Goal: Task Accomplishment & Management: Manage account settings

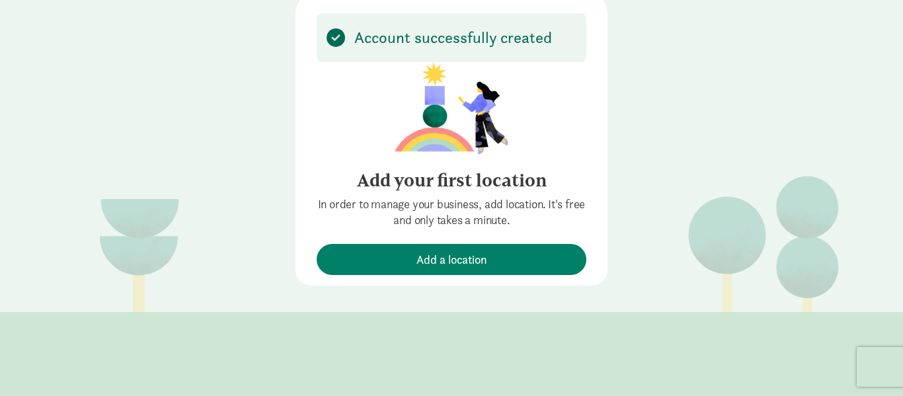
scroll to position [85, 0]
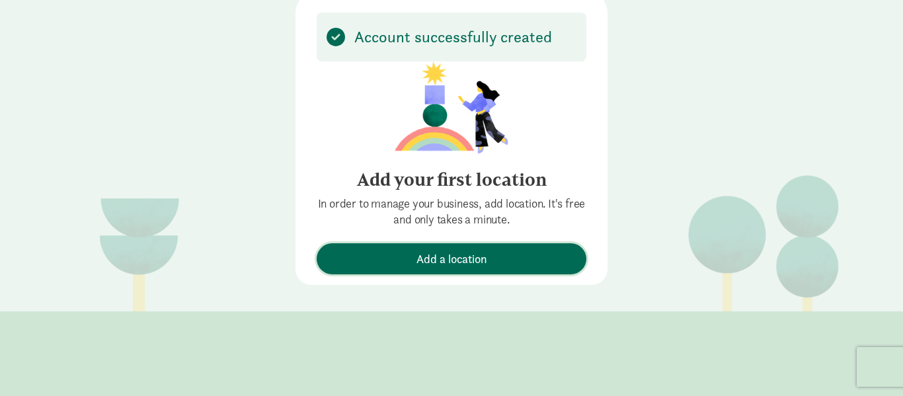
click at [518, 260] on span "Add a location" at bounding box center [451, 259] width 257 height 18
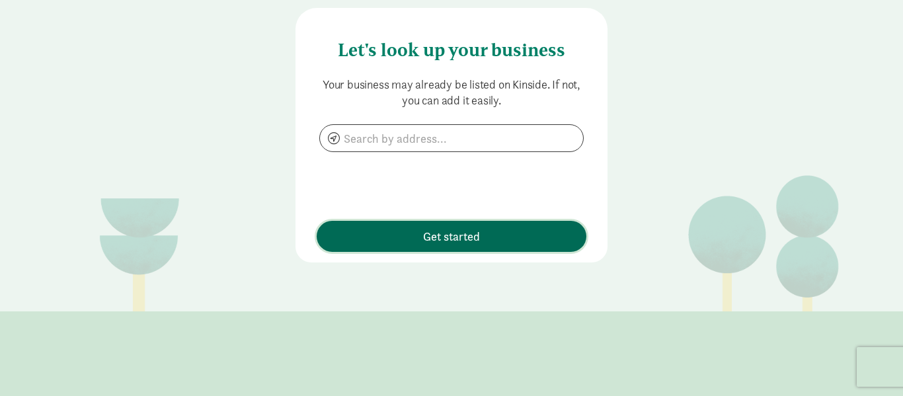
scroll to position [0, 0]
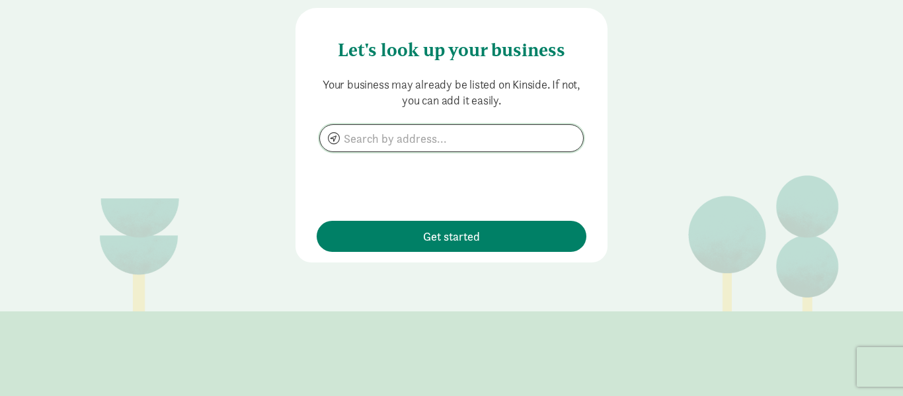
click at [461, 137] on input at bounding box center [451, 138] width 263 height 26
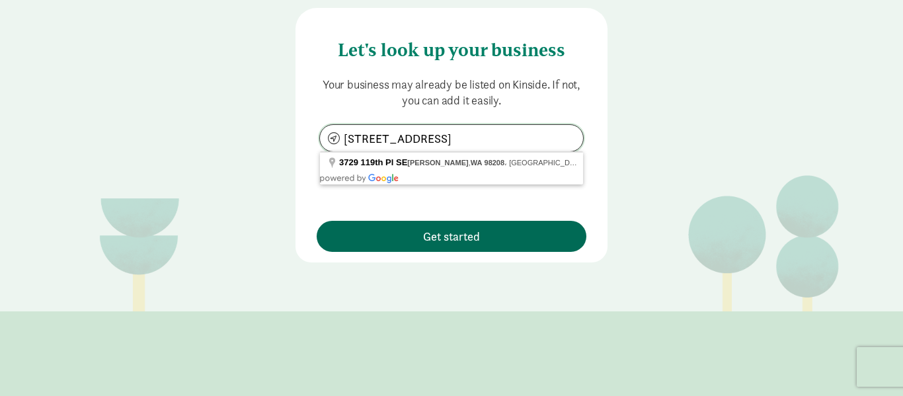
type input "3729 119th PL SE Everett WA 98208"
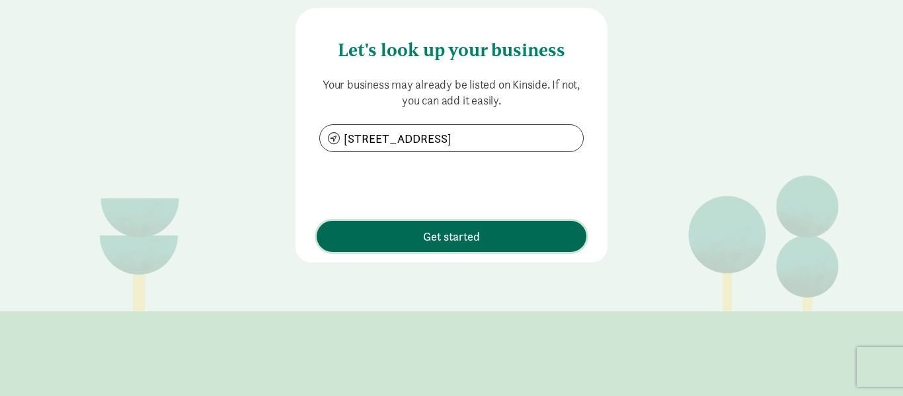
click at [559, 238] on span "Get started" at bounding box center [451, 236] width 257 height 18
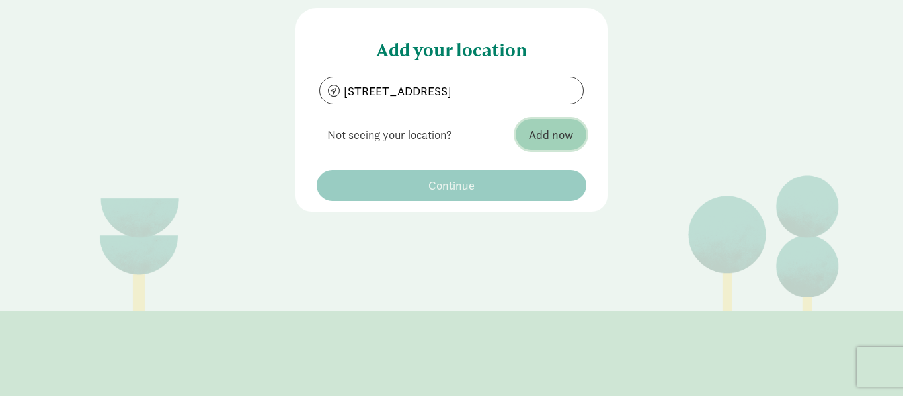
click at [535, 135] on span "Add now" at bounding box center [551, 135] width 44 height 18
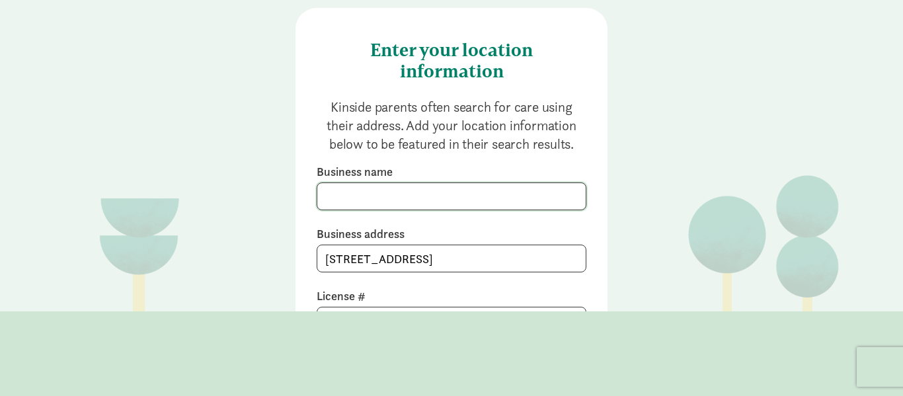
click at [530, 191] on input at bounding box center [451, 196] width 268 height 26
click at [329, 189] on input "little Achiever" at bounding box center [451, 196] width 268 height 26
click at [428, 192] on input "Little Achiever" at bounding box center [451, 196] width 268 height 26
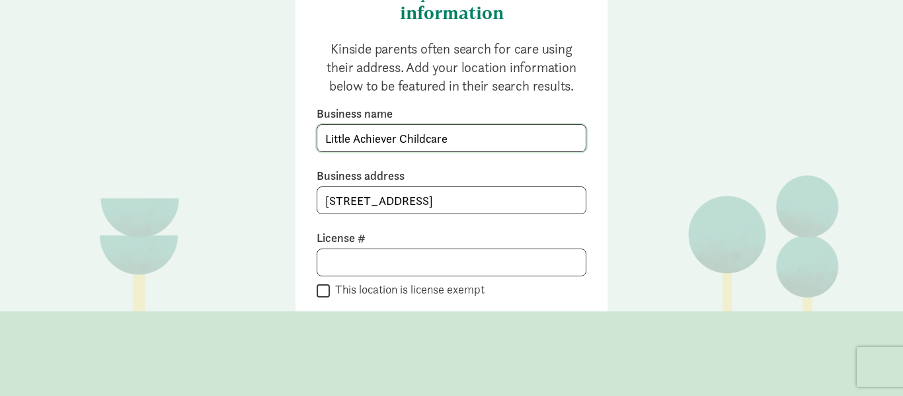
scroll to position [59, 0]
type input "Little Achiever Childcare"
click at [495, 264] on input at bounding box center [451, 261] width 268 height 26
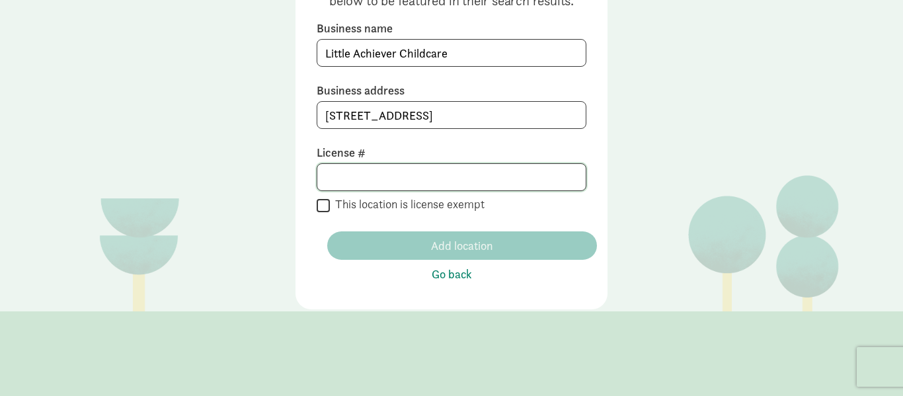
scroll to position [144, 0]
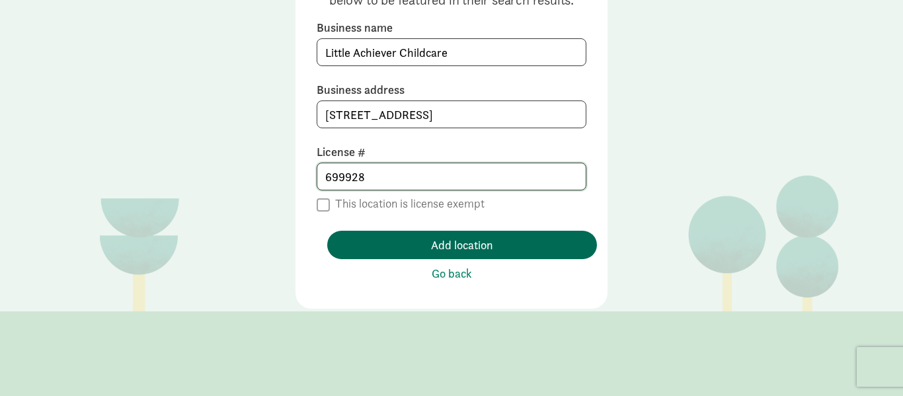
type input "699928"
click at [411, 243] on span "Add location" at bounding box center [462, 245] width 249 height 18
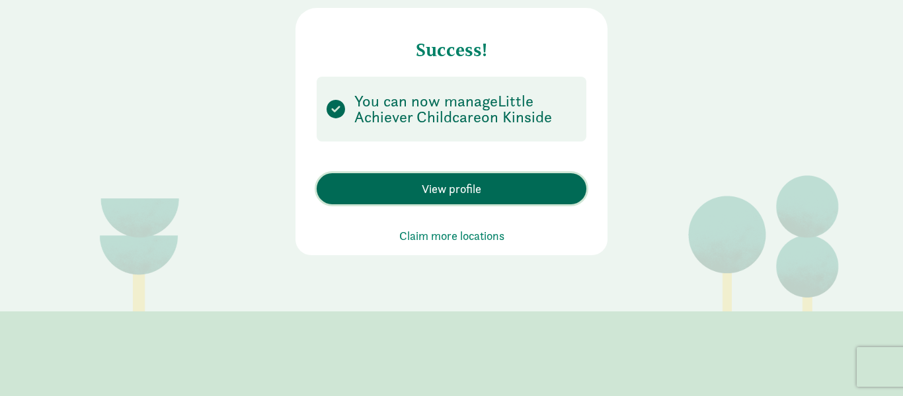
click at [413, 186] on span "View profile" at bounding box center [451, 189] width 257 height 18
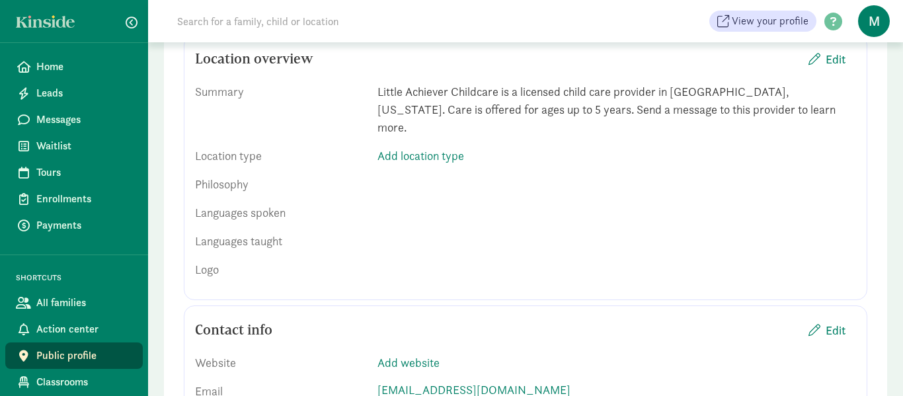
scroll to position [577, 0]
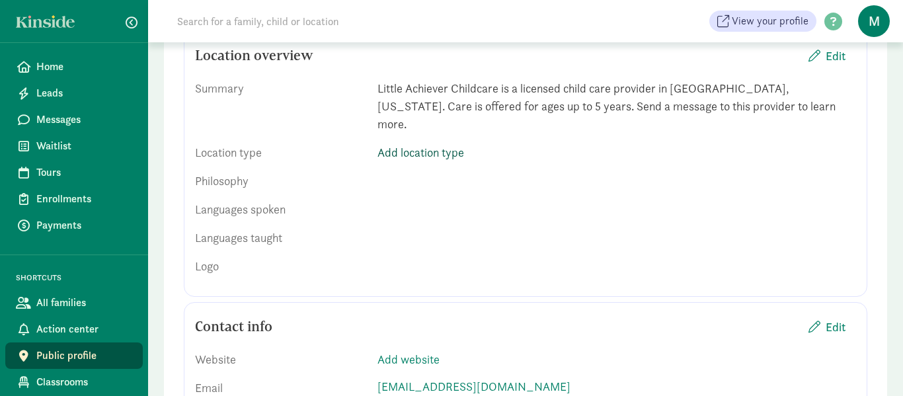
click at [410, 145] on link "Add location type" at bounding box center [420, 152] width 87 height 15
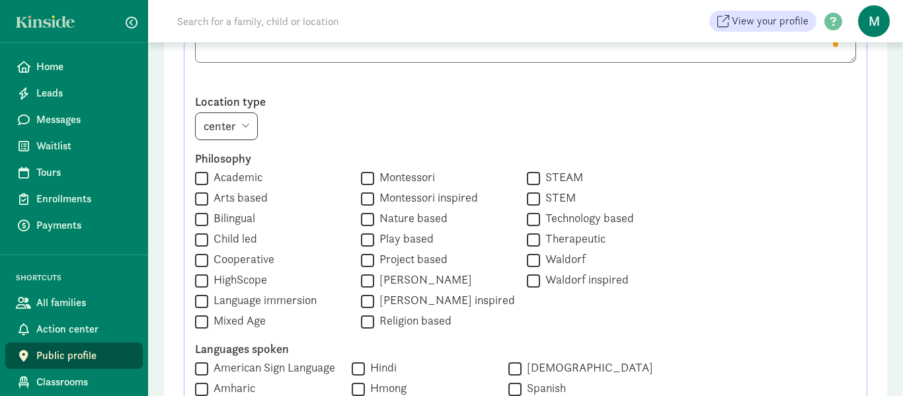
scroll to position [660, 0]
click at [223, 216] on label "Bilingual" at bounding box center [231, 217] width 47 height 16
click at [208, 216] on input "Bilingual" at bounding box center [201, 218] width 13 height 18
checkbox input "true"
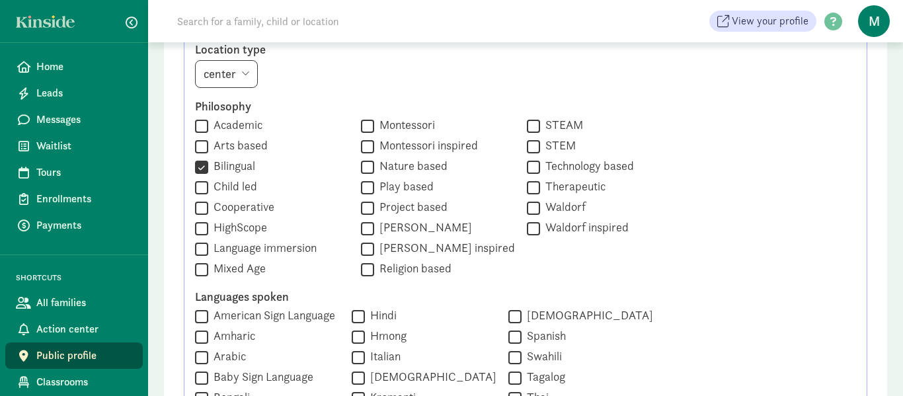
scroll to position [712, 0]
click at [204, 263] on input "Mixed Age" at bounding box center [201, 268] width 13 height 18
checkbox input "true"
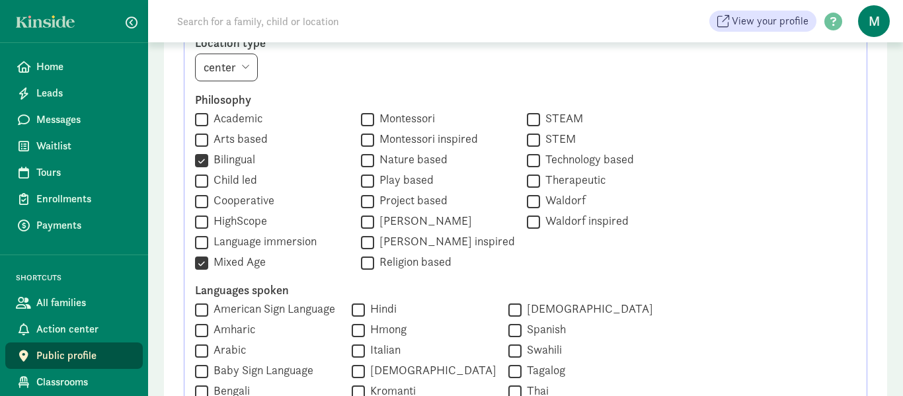
scroll to position [719, 0]
click at [361, 176] on input "Play based" at bounding box center [367, 180] width 13 height 18
checkbox input "true"
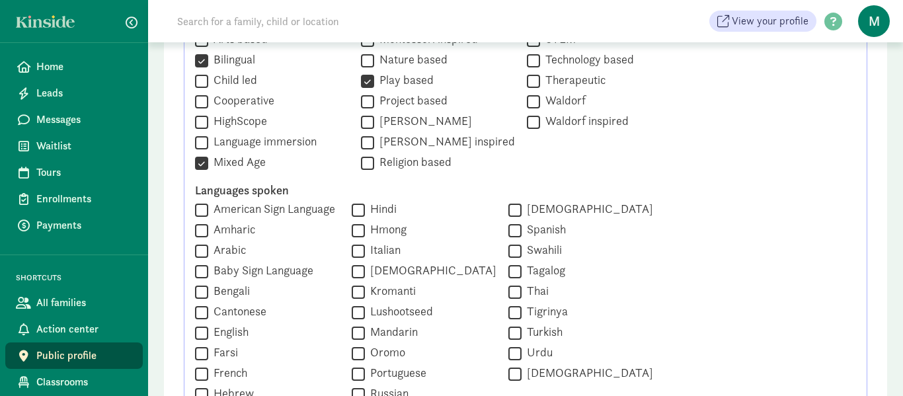
scroll to position [825, 0]
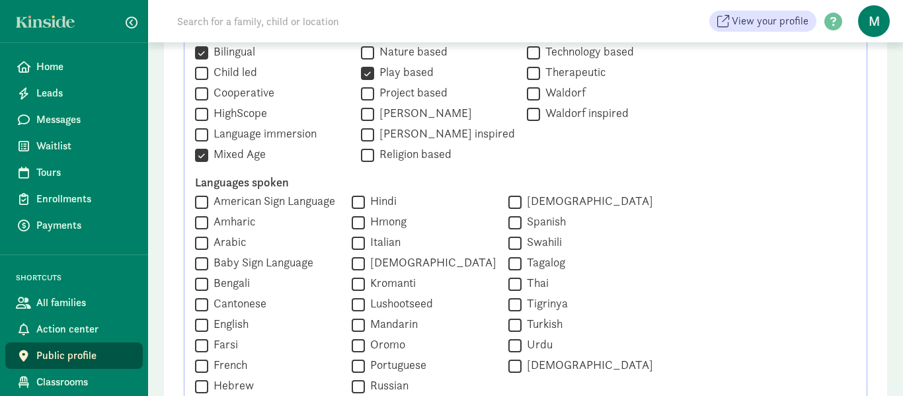
click at [205, 242] on input "Arabic" at bounding box center [201, 243] width 13 height 18
checkbox input "true"
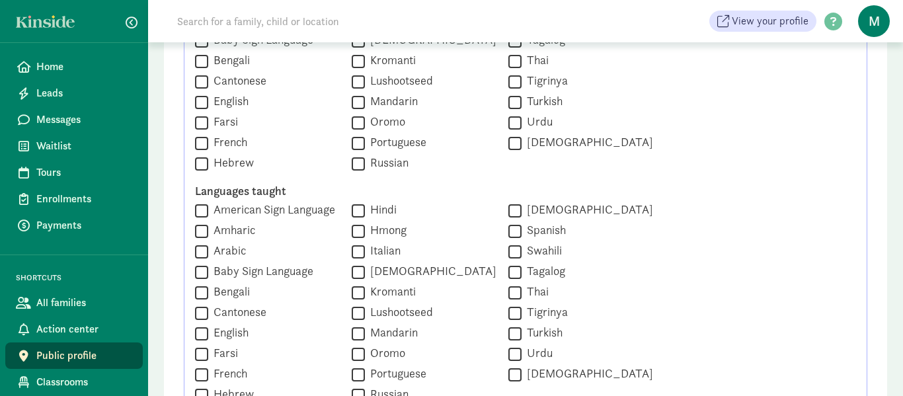
scroll to position [1050, 0]
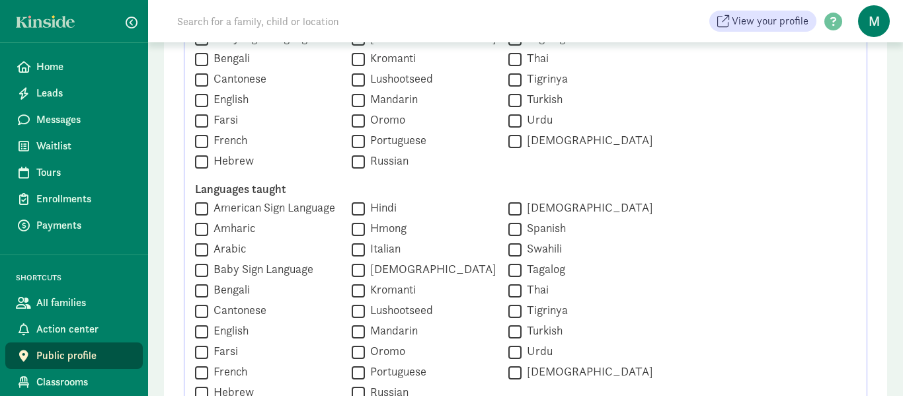
click at [204, 248] on input "Arabic" at bounding box center [201, 250] width 13 height 18
checkbox input "true"
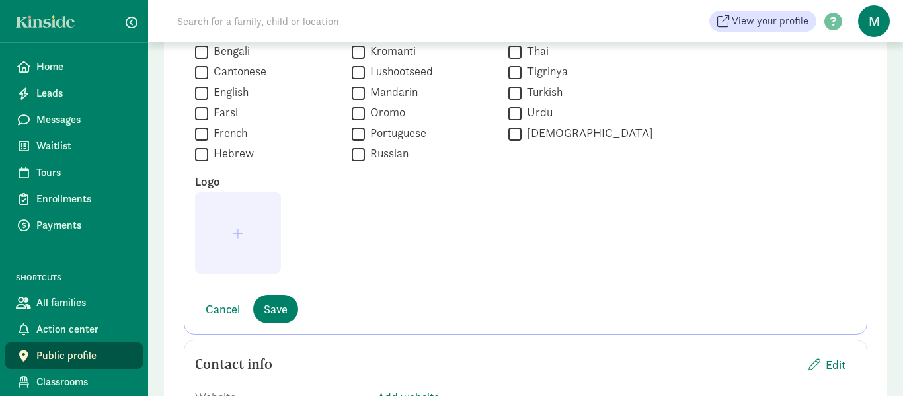
scroll to position [1289, 0]
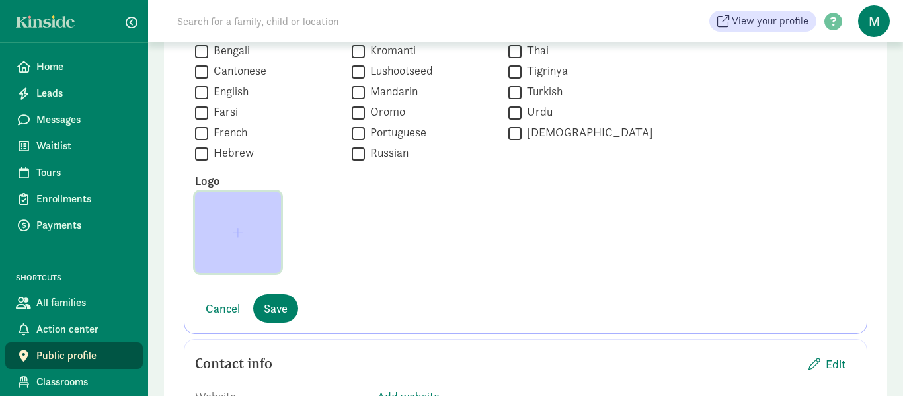
click at [239, 235] on span "button" at bounding box center [238, 233] width 11 height 12
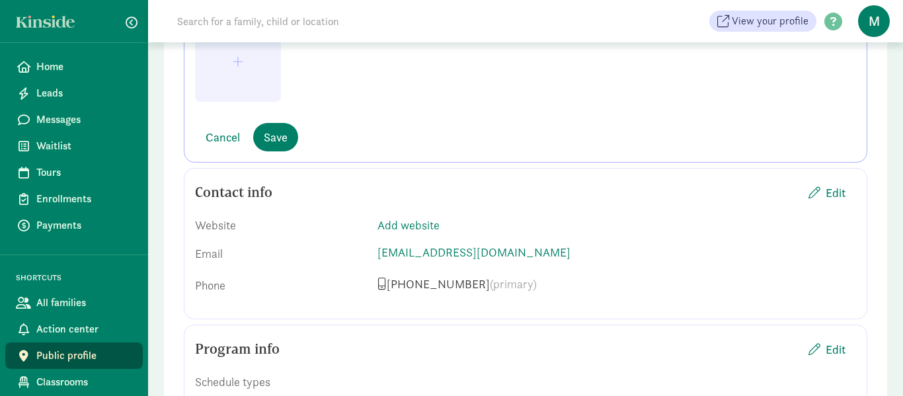
scroll to position [1468, 0]
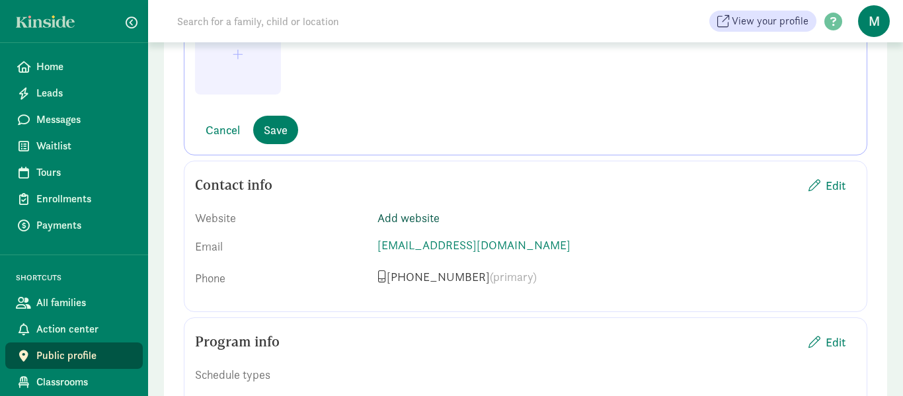
click at [421, 215] on link "Add website" at bounding box center [408, 217] width 62 height 15
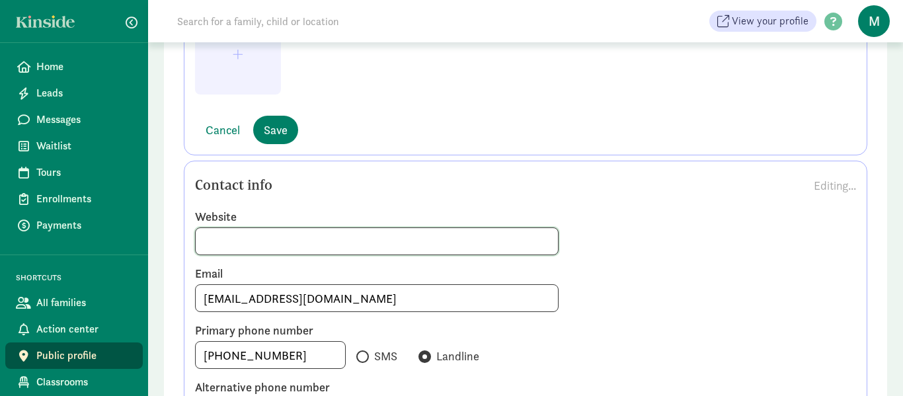
click at [395, 245] on input at bounding box center [377, 241] width 362 height 26
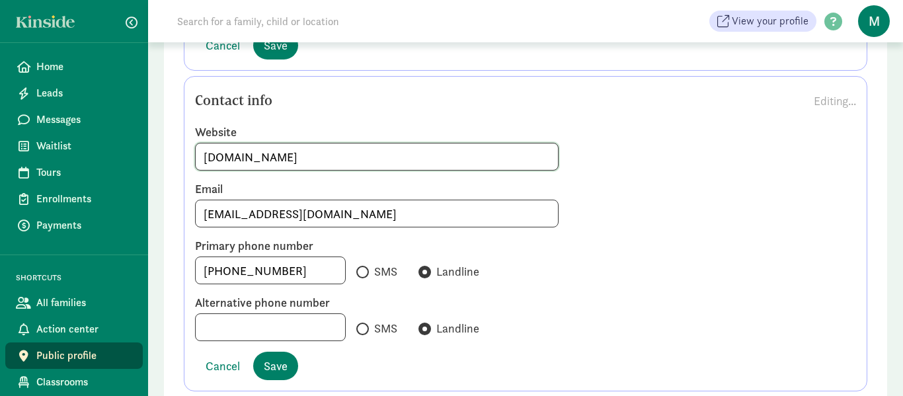
scroll to position [1554, 0]
type input "www.little-achiever.com"
click at [364, 272] on input "SMS" at bounding box center [360, 270] width 9 height 9
radio input "true"
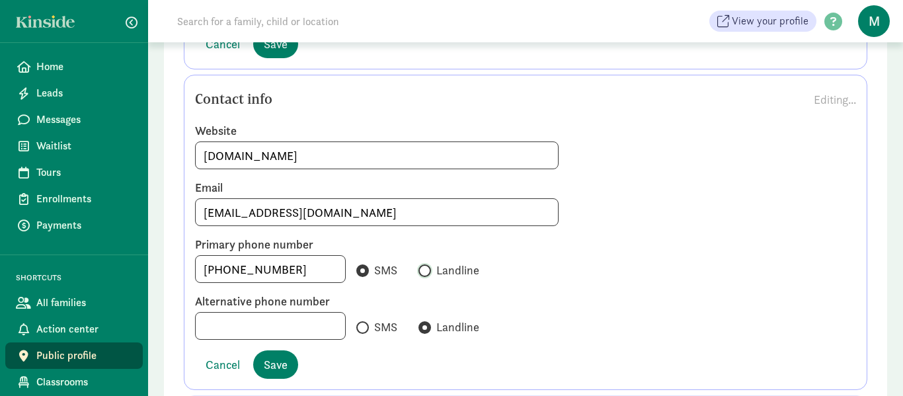
click at [420, 267] on input "Landline" at bounding box center [422, 270] width 9 height 9
radio input "true"
radio input "false"
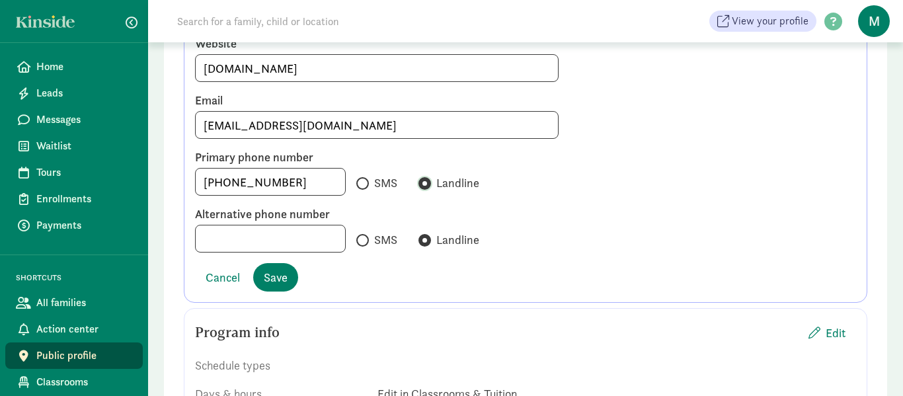
scroll to position [1649, 0]
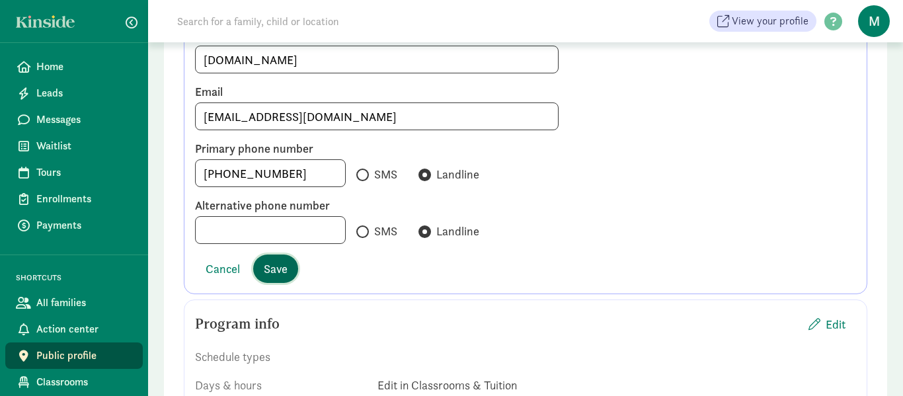
click at [284, 270] on span "Save" at bounding box center [276, 269] width 24 height 18
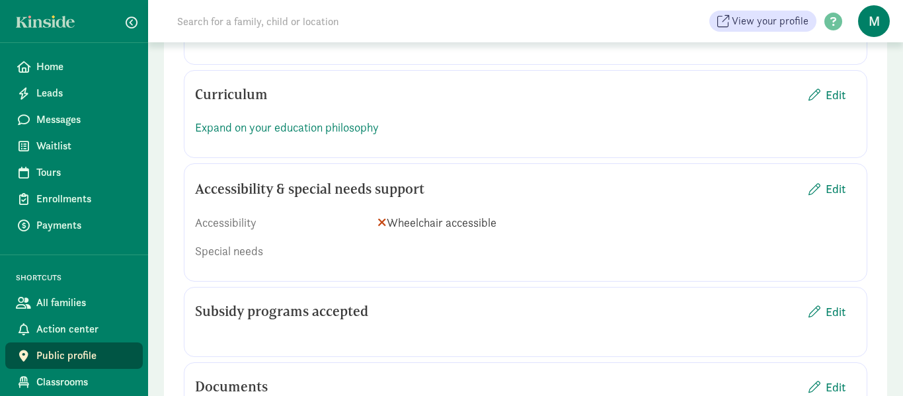
scroll to position [1967, 0]
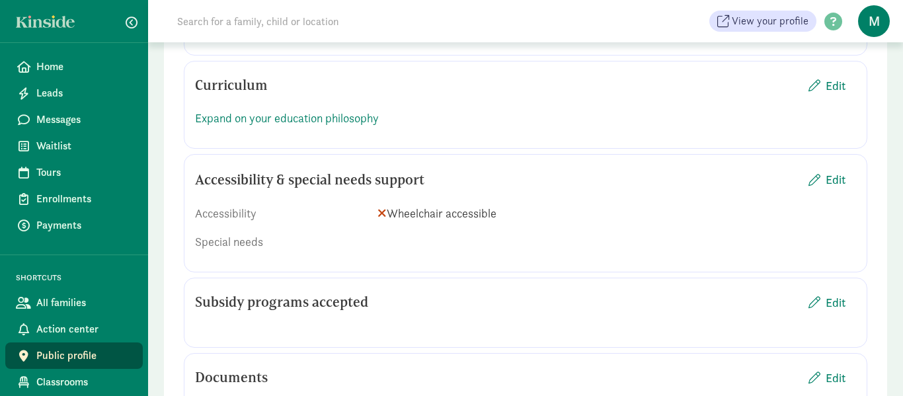
click at [256, 242] on div "Special needs" at bounding box center [281, 242] width 172 height 18
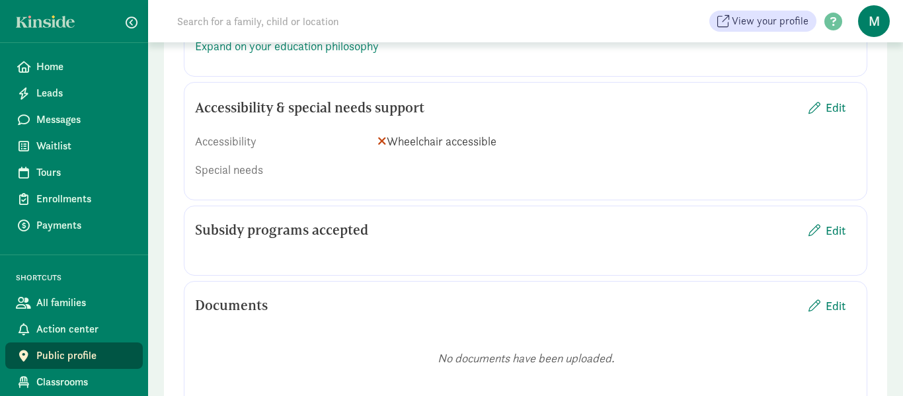
scroll to position [2043, 0]
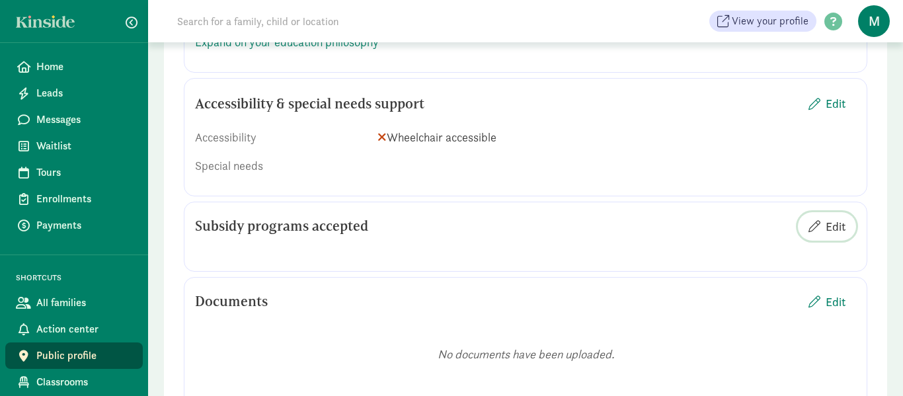
click at [832, 218] on span "Edit" at bounding box center [836, 227] width 20 height 18
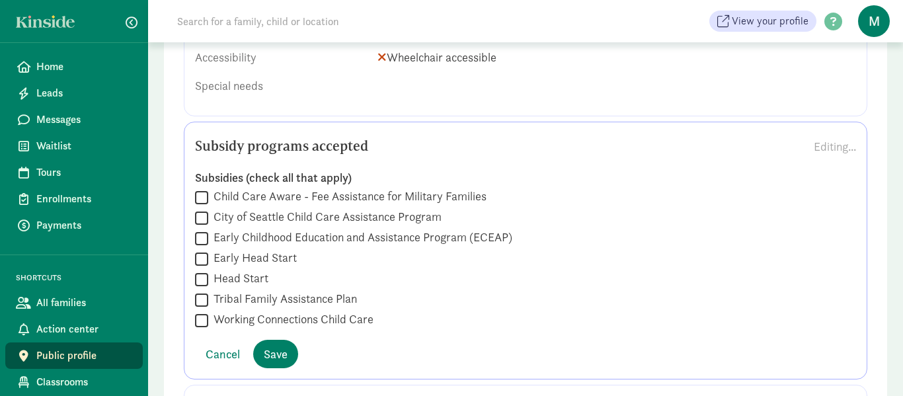
scroll to position [2131, 0]
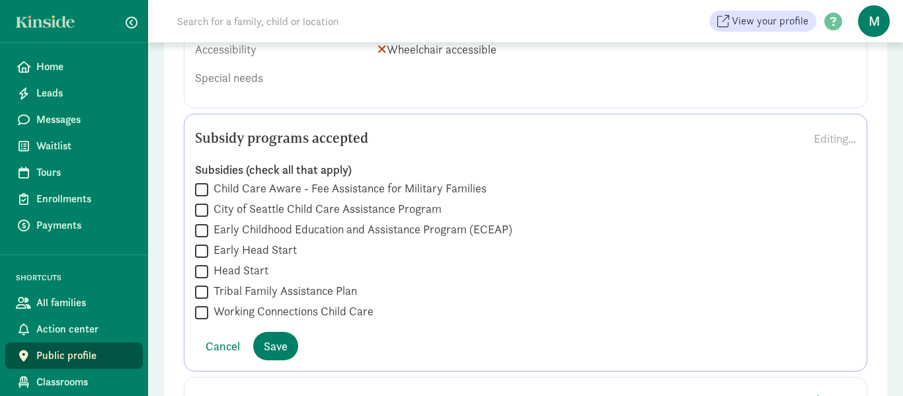
click at [204, 313] on input "Working Connections Child Care" at bounding box center [201, 312] width 13 height 18
checkbox input "true"
click at [286, 348] on span "Save" at bounding box center [276, 346] width 24 height 18
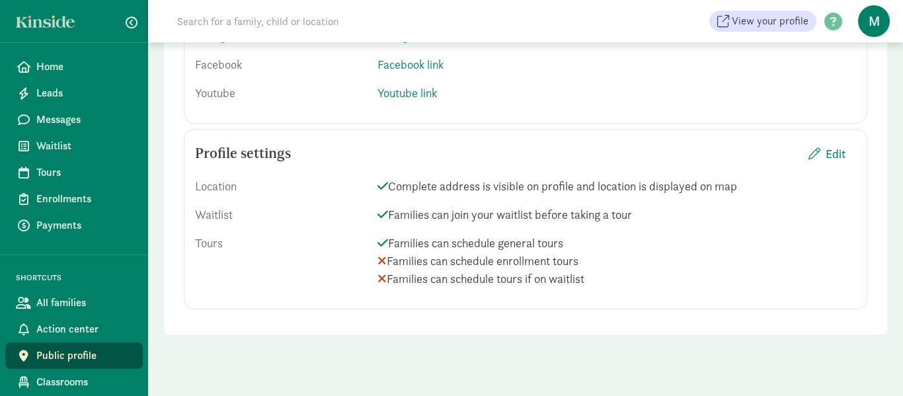
scroll to position [2503, 0]
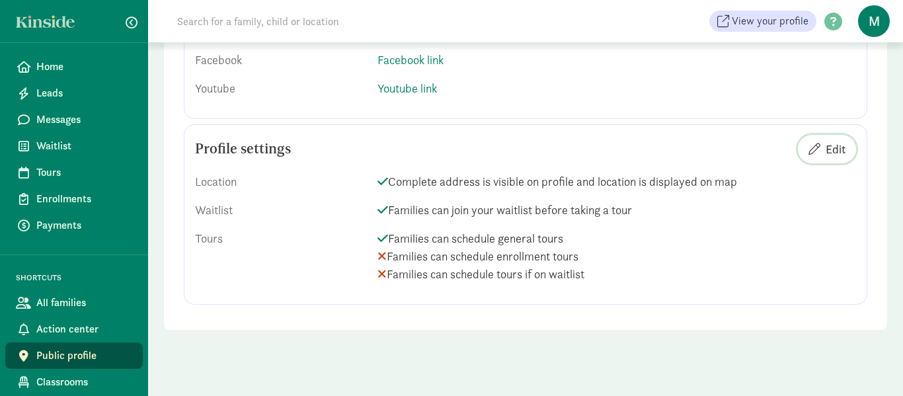
click at [834, 148] on span "Edit" at bounding box center [836, 149] width 20 height 18
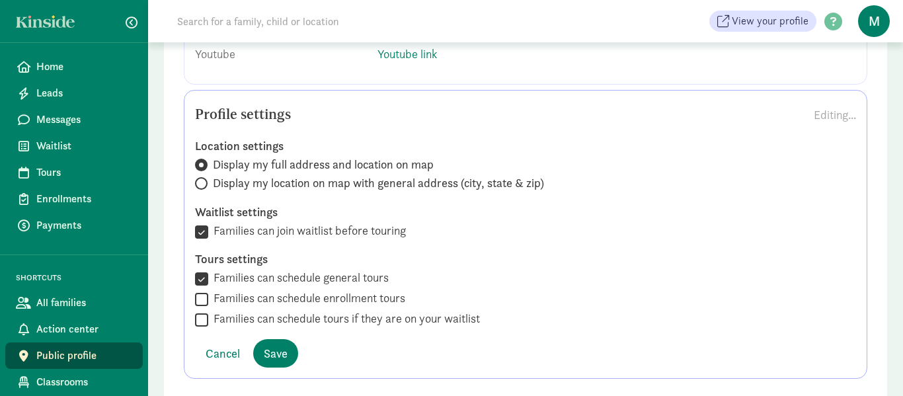
scroll to position [2539, 0]
click at [205, 295] on input "Families can schedule enrollment tours" at bounding box center [201, 297] width 13 height 18
checkbox input "true"
click at [192, 311] on div "Tours settings  Families can schedule general tours  Families can schedule en…" at bounding box center [525, 287] width 681 height 77
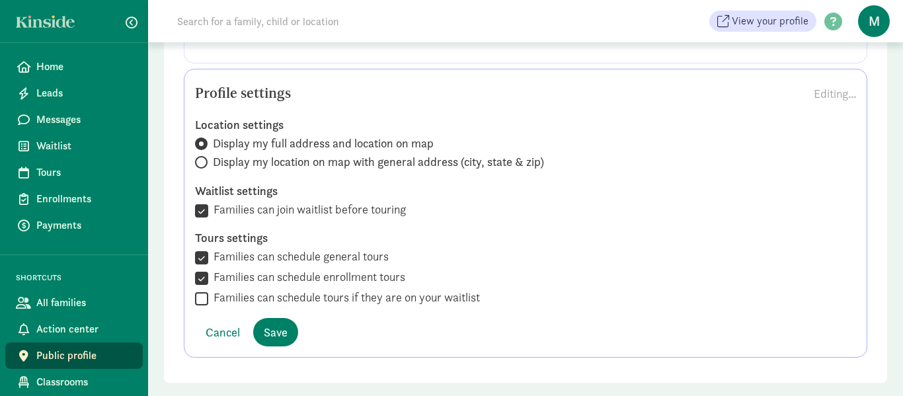
scroll to position [2560, 0]
click at [192, 296] on div "Tours settings  Families can schedule general tours  Families can schedule en…" at bounding box center [525, 267] width 681 height 77
click at [198, 294] on input "Families can schedule tours if they are on your waitlist" at bounding box center [201, 297] width 13 height 18
click at [198, 295] on input "Families can schedule tours if they are on your waitlist" at bounding box center [201, 297] width 13 height 18
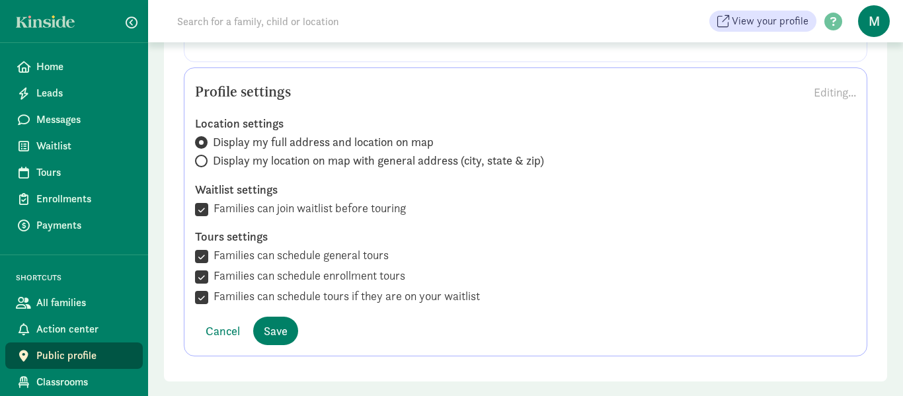
click at [199, 296] on input "Families can schedule tours if they are on your waitlist" at bounding box center [201, 297] width 13 height 18
click at [206, 297] on input "Families can schedule tours if they are on your waitlist" at bounding box center [201, 297] width 13 height 18
checkbox input "true"
click at [199, 164] on input "Display my location on map with general address (city, state & zip)" at bounding box center [199, 161] width 9 height 9
radio input "true"
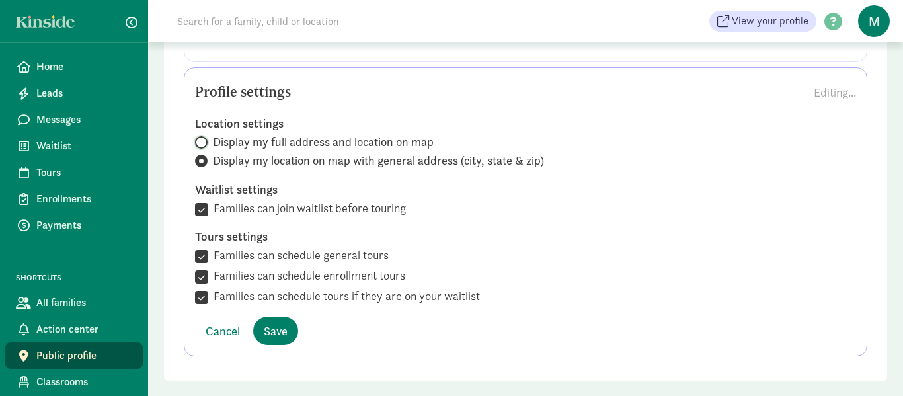
click at [202, 140] on input "Display my full address and location on map" at bounding box center [199, 142] width 9 height 9
radio input "true"
radio input "false"
click at [276, 327] on span "Save" at bounding box center [276, 331] width 24 height 18
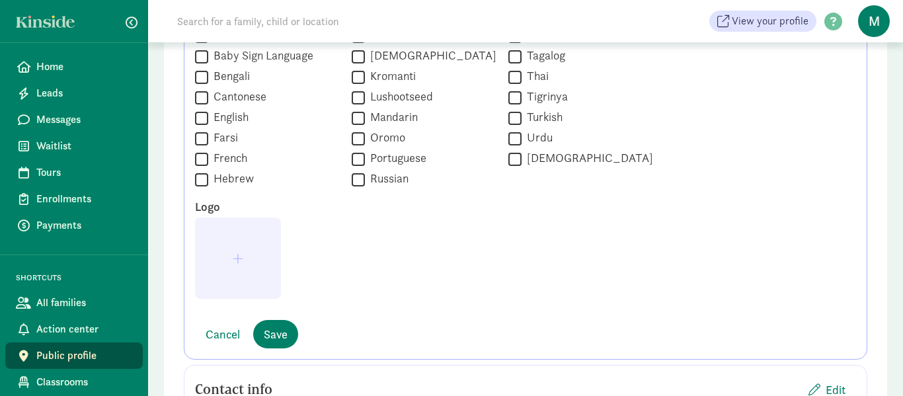
scroll to position [1255, 0]
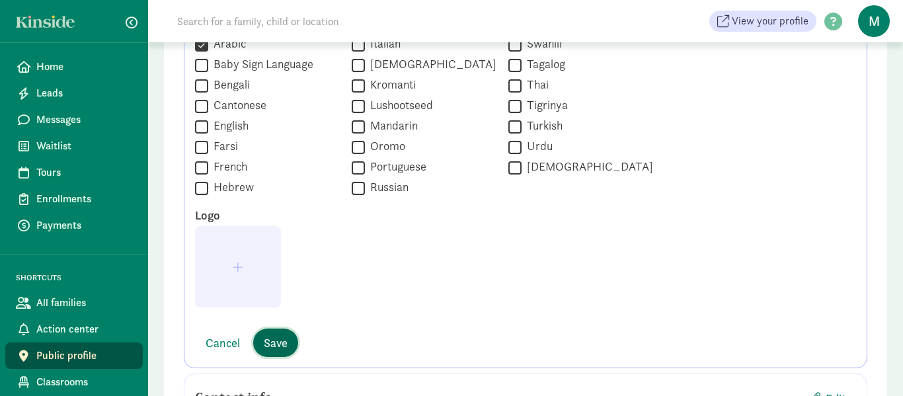
click at [275, 347] on span "Save" at bounding box center [276, 343] width 24 height 18
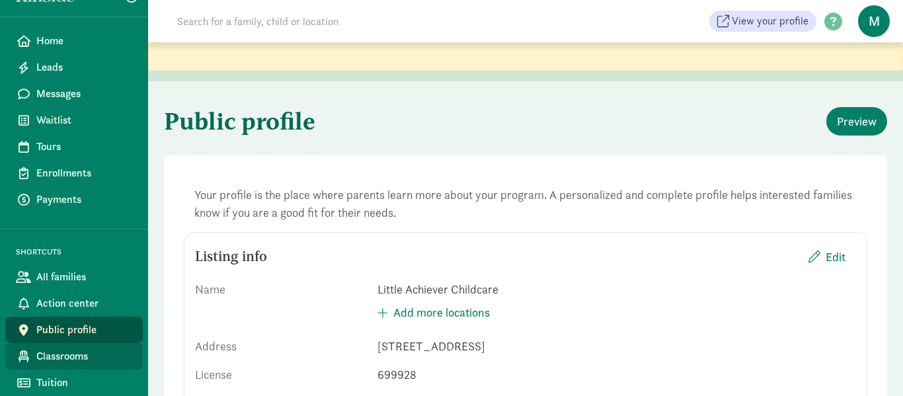
scroll to position [76, 0]
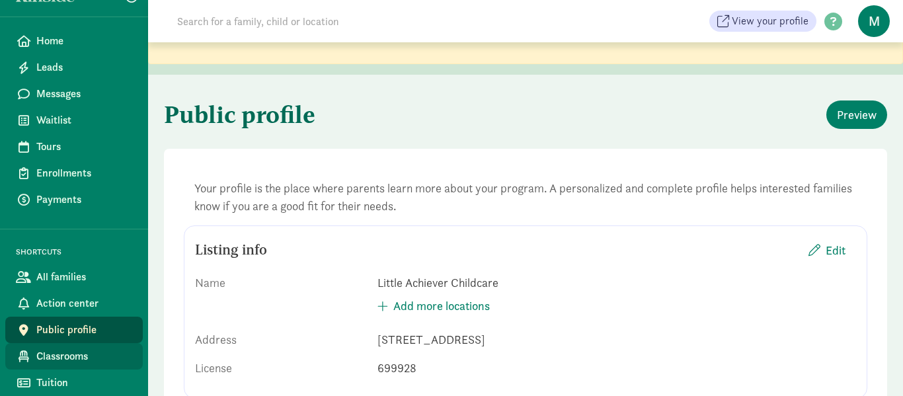
click at [56, 357] on span "Classrooms" at bounding box center [84, 356] width 96 height 16
